Goal: Information Seeking & Learning: Compare options

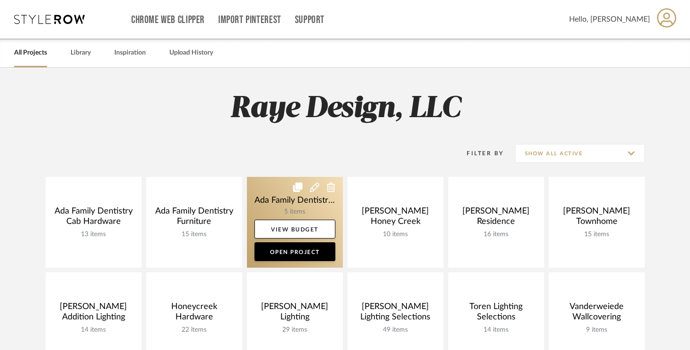
scroll to position [4, 0]
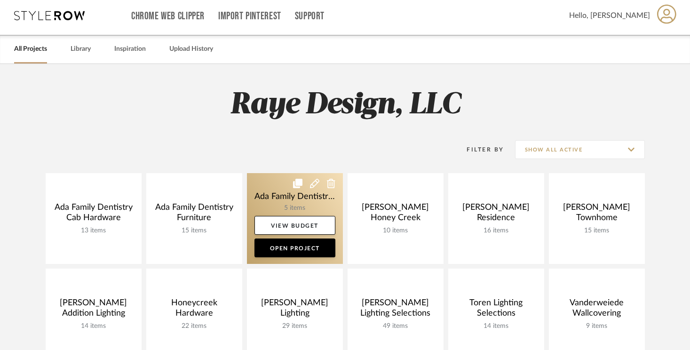
click at [287, 202] on link at bounding box center [295, 218] width 96 height 91
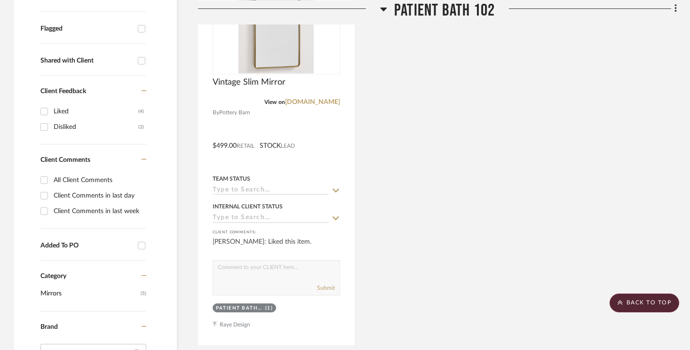
scroll to position [341, 0]
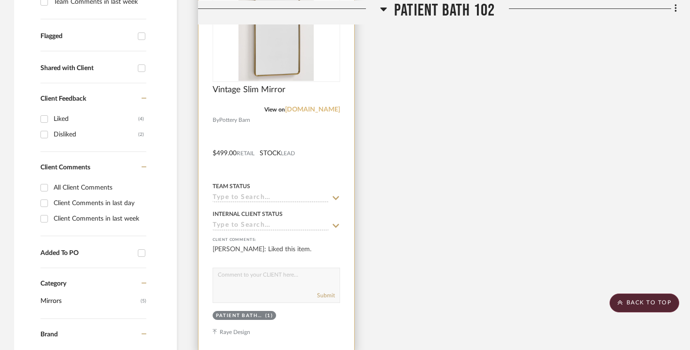
click at [307, 109] on link "[DOMAIN_NAME]" at bounding box center [312, 109] width 55 height 7
click at [240, 89] on span "Vintage Slim Mirror" at bounding box center [249, 90] width 73 height 10
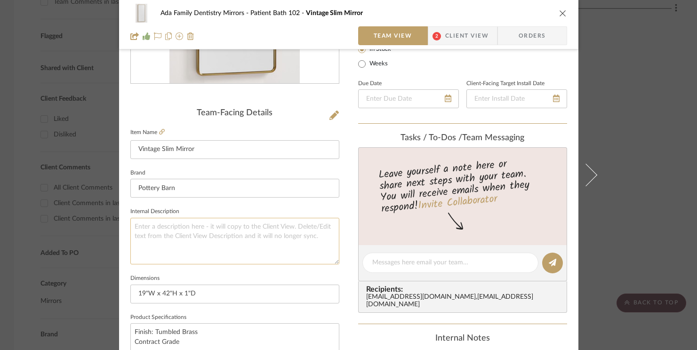
scroll to position [116, 0]
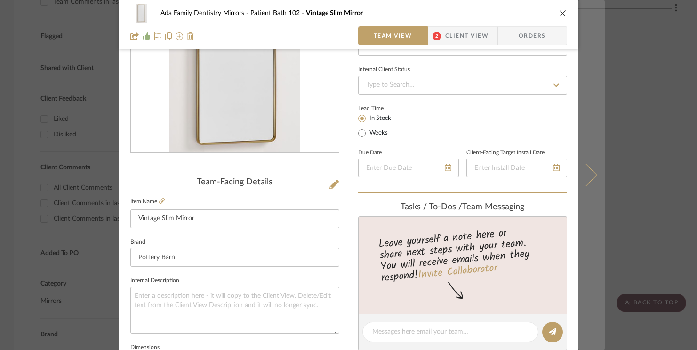
click at [591, 180] on button at bounding box center [591, 175] width 26 height 350
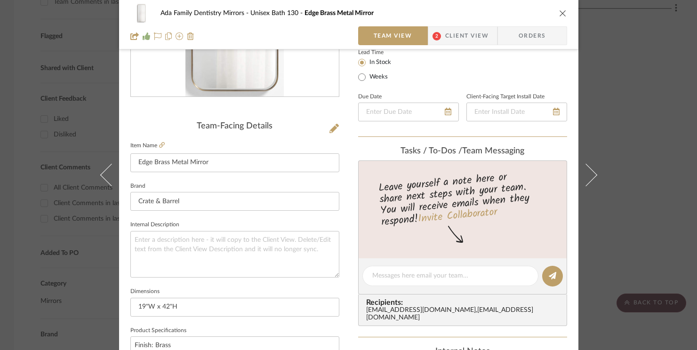
scroll to position [69, 0]
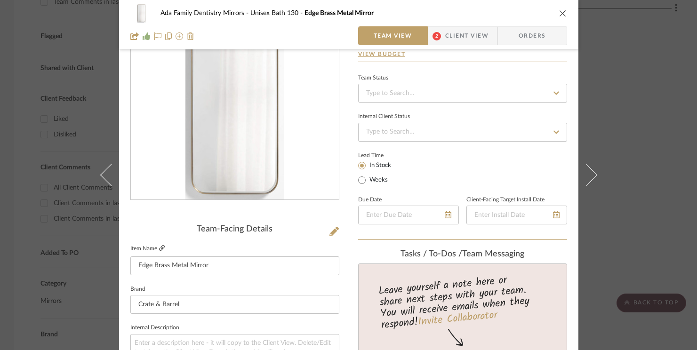
click at [159, 251] on fa-icon at bounding box center [162, 249] width 6 height 6
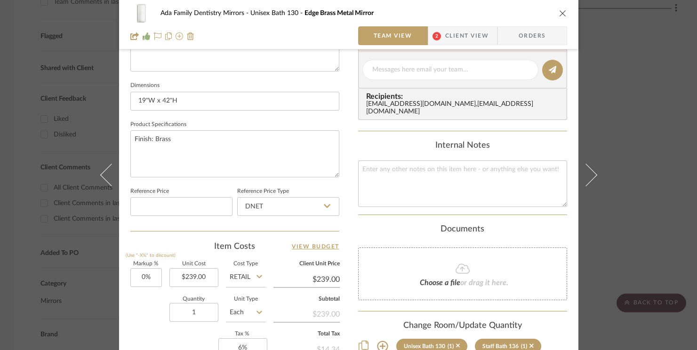
scroll to position [281, 0]
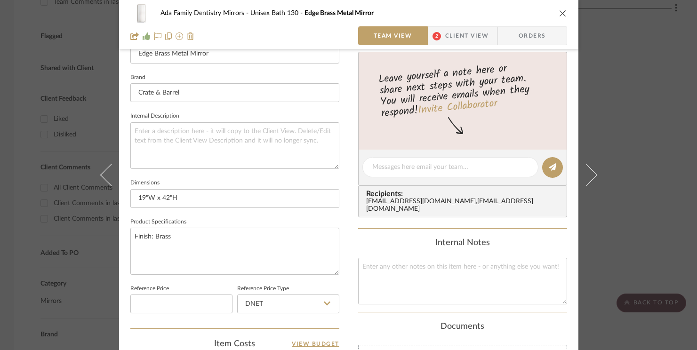
click at [559, 10] on icon "close" at bounding box center [563, 13] width 8 height 8
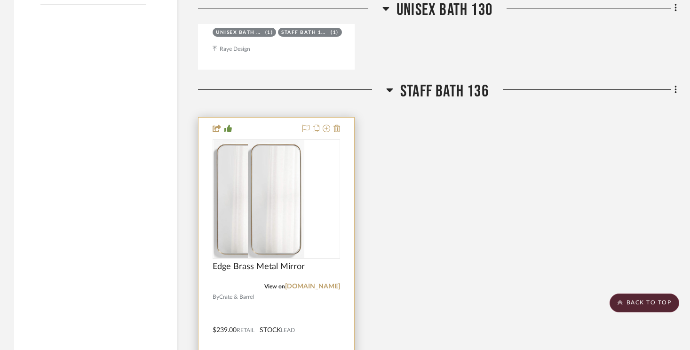
scroll to position [1125, 0]
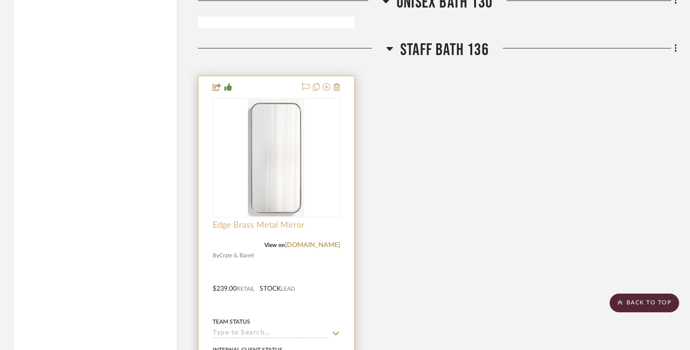
click at [287, 222] on span "Edge Brass Metal Mirror" at bounding box center [259, 225] width 92 height 10
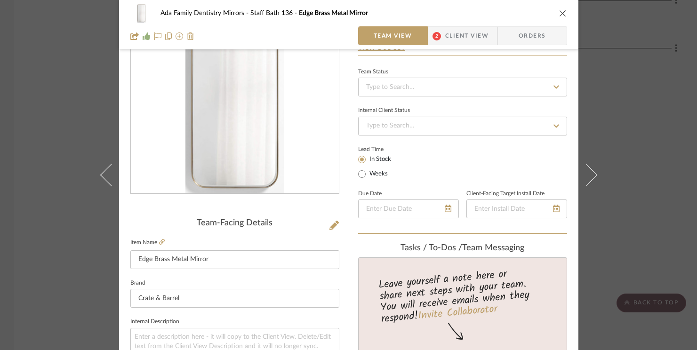
scroll to position [66, 0]
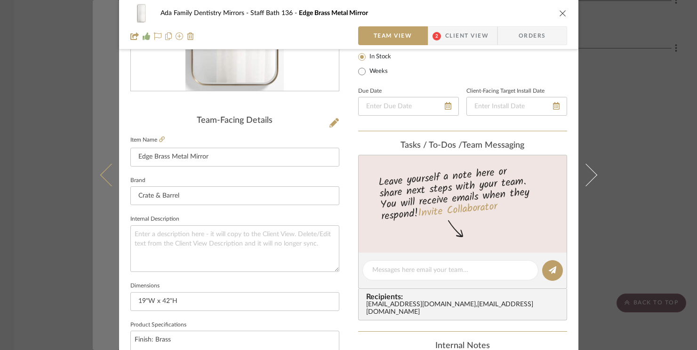
click at [95, 183] on button at bounding box center [106, 175] width 26 height 350
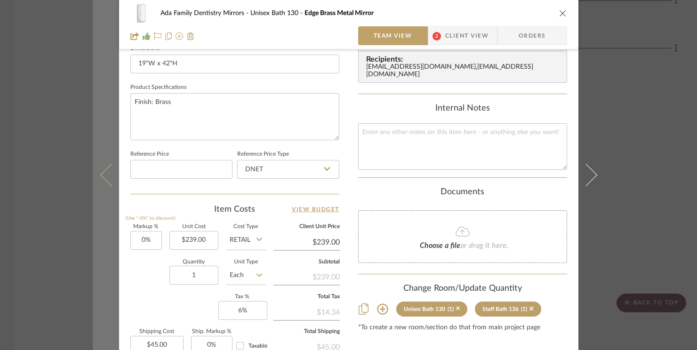
scroll to position [427, 0]
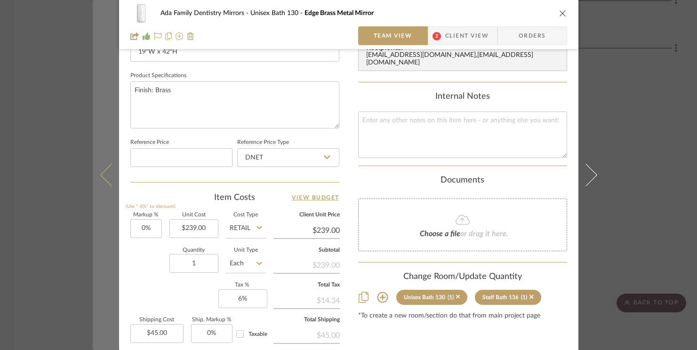
click at [106, 173] on icon at bounding box center [111, 175] width 23 height 23
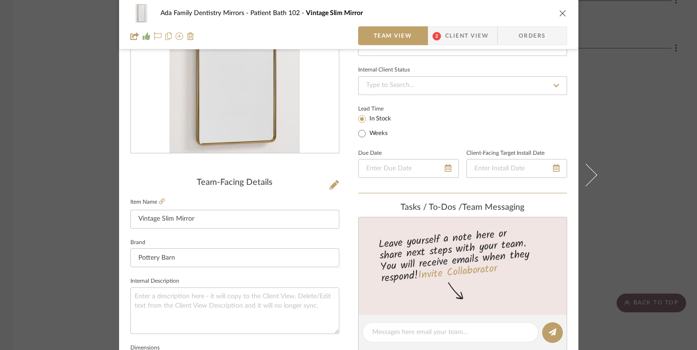
scroll to position [119, 0]
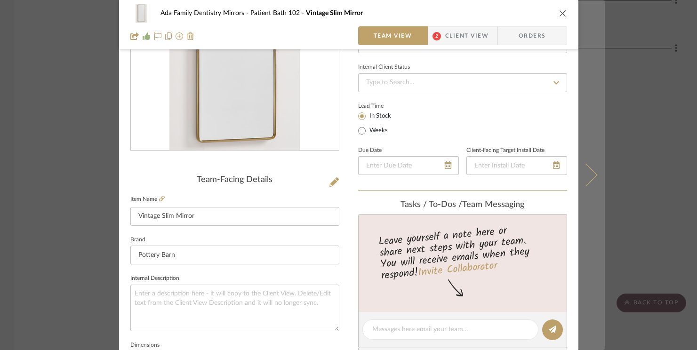
click at [595, 187] on button at bounding box center [591, 175] width 26 height 350
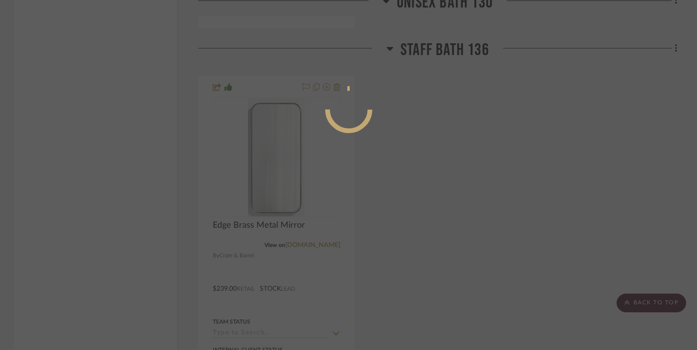
click at [497, 182] on div at bounding box center [348, 175] width 697 height 350
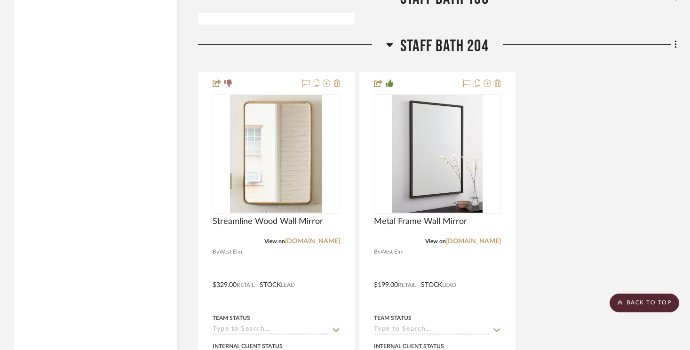
scroll to position [1599, 0]
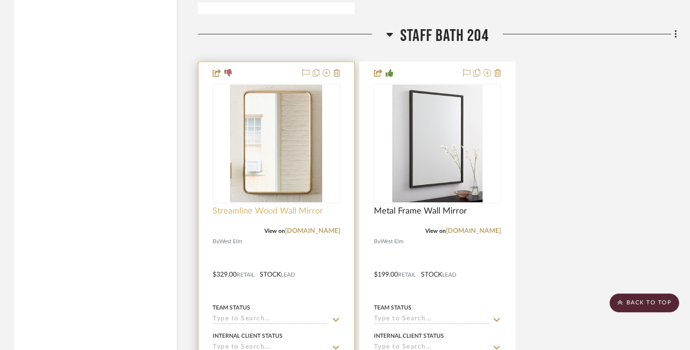
click at [278, 209] on span "Streamline Wood Wall Mirror" at bounding box center [268, 211] width 111 height 10
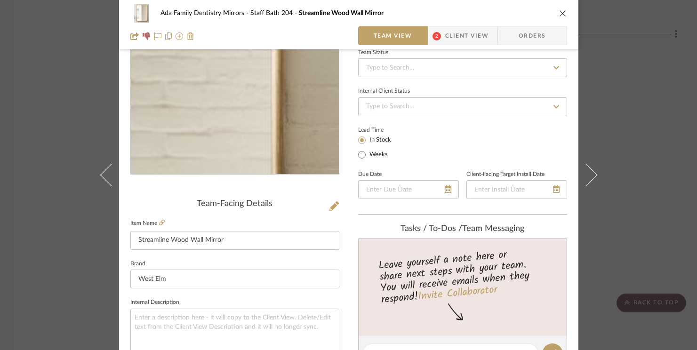
scroll to position [113, 0]
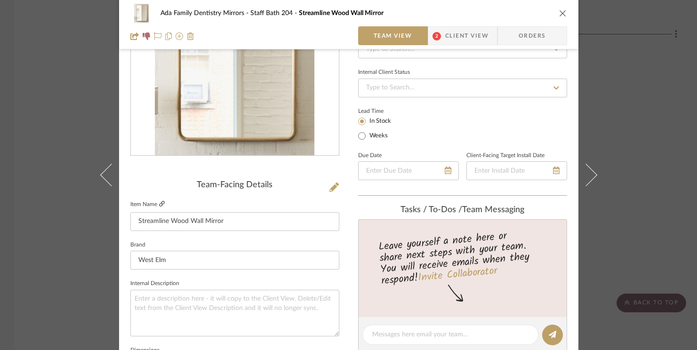
click at [160, 204] on icon at bounding box center [162, 204] width 6 height 6
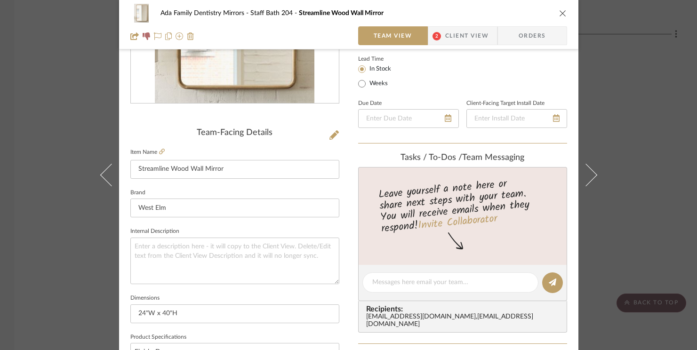
scroll to position [145, 0]
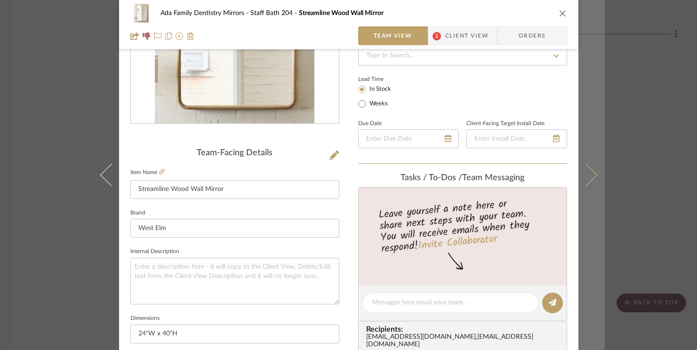
click at [591, 176] on icon at bounding box center [585, 175] width 23 height 23
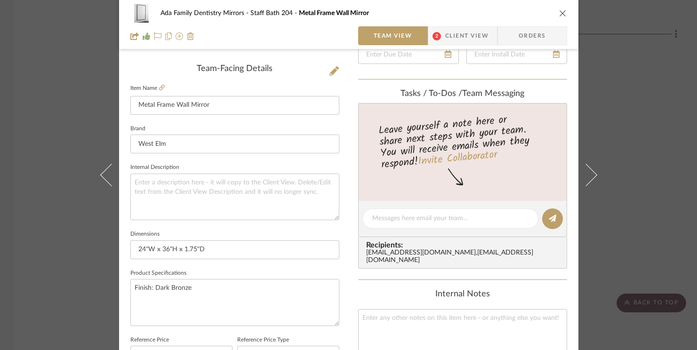
scroll to position [225, 0]
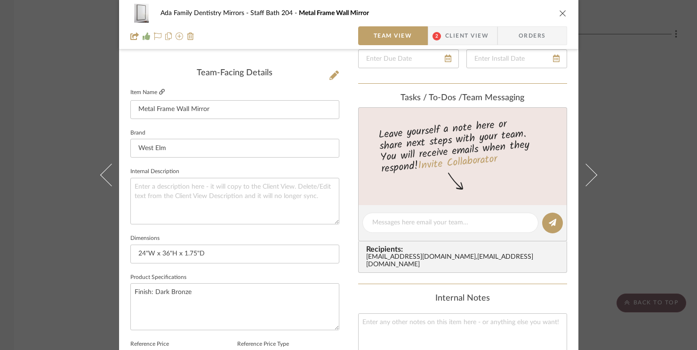
click at [159, 91] on icon at bounding box center [162, 92] width 6 height 6
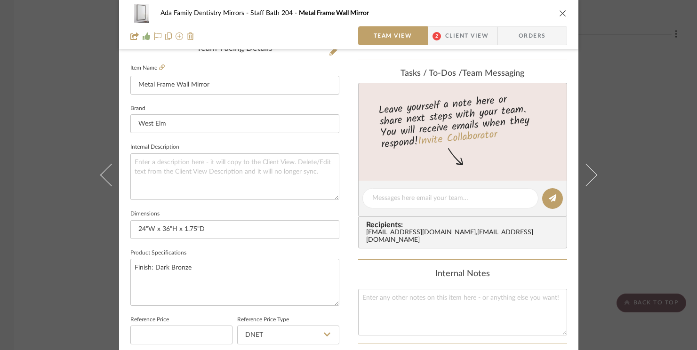
scroll to position [262, 0]
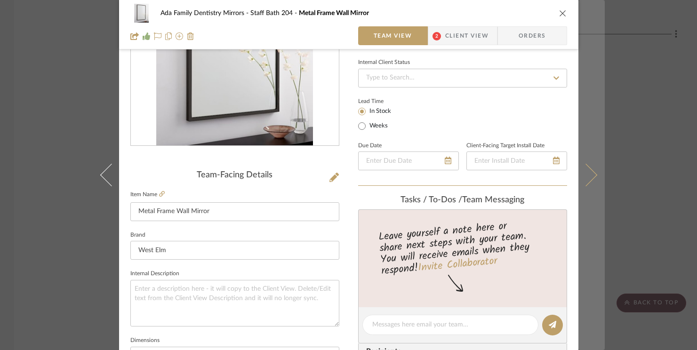
click at [586, 174] on icon at bounding box center [585, 175] width 23 height 23
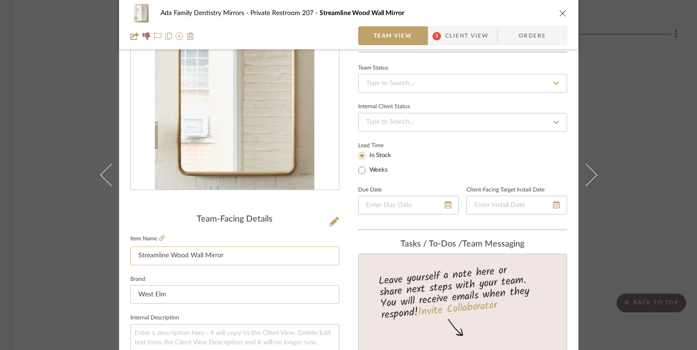
scroll to position [0, 0]
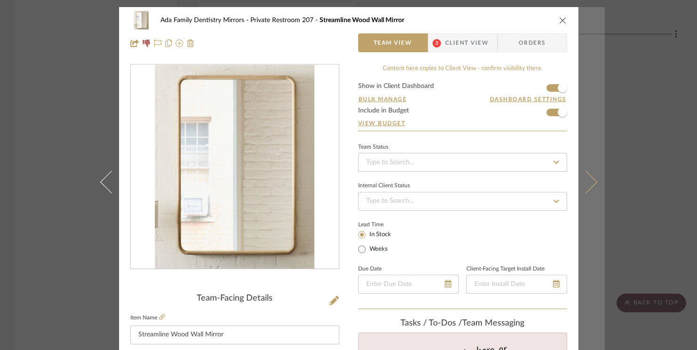
click at [581, 181] on icon at bounding box center [585, 182] width 23 height 23
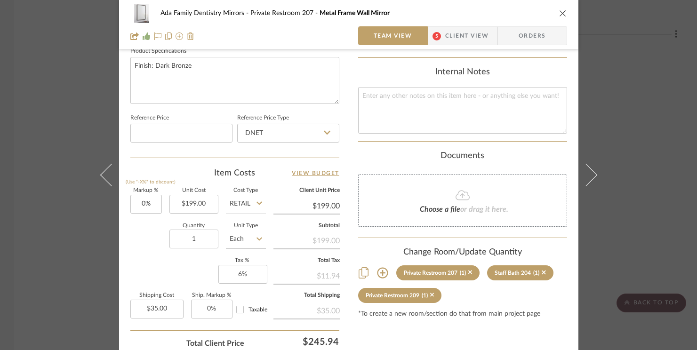
scroll to position [461, 0]
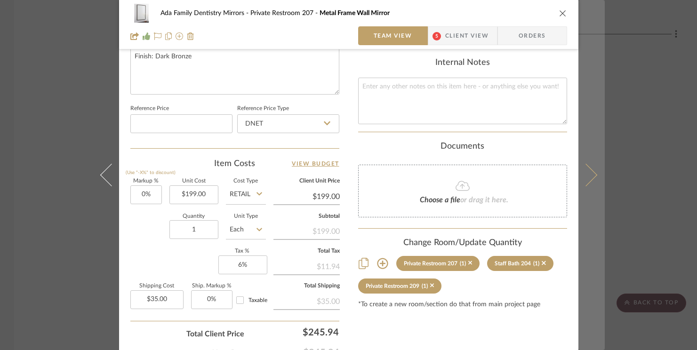
click at [584, 174] on icon at bounding box center [585, 175] width 23 height 23
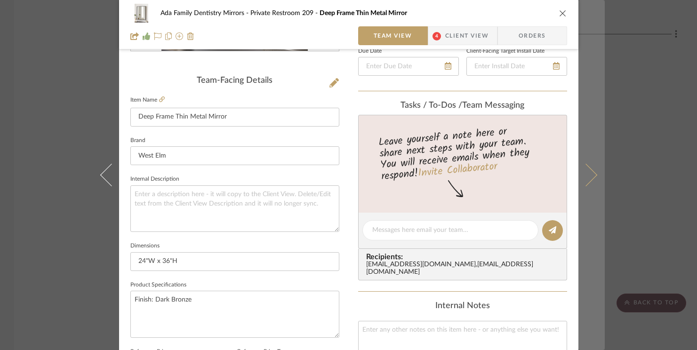
scroll to position [246, 0]
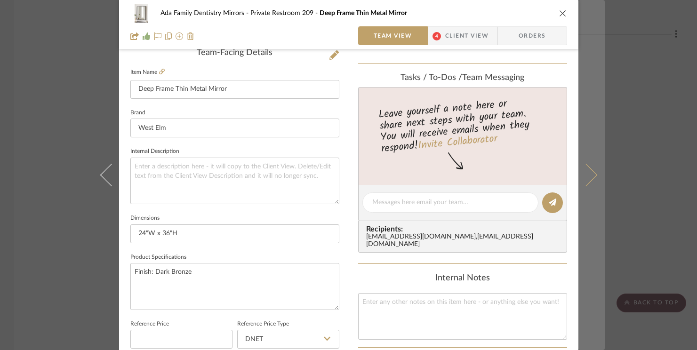
click at [589, 173] on icon at bounding box center [585, 175] width 23 height 23
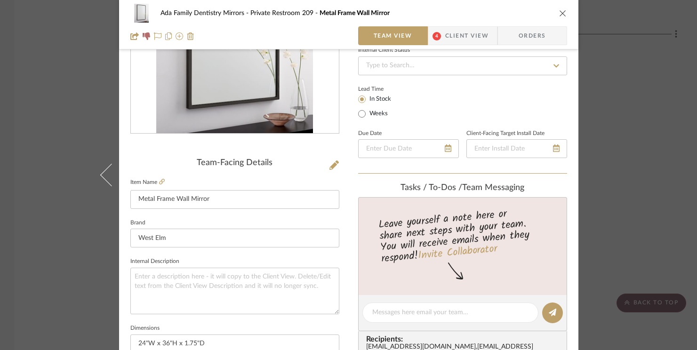
scroll to position [297, 0]
